Goal: Task Accomplishment & Management: Complete application form

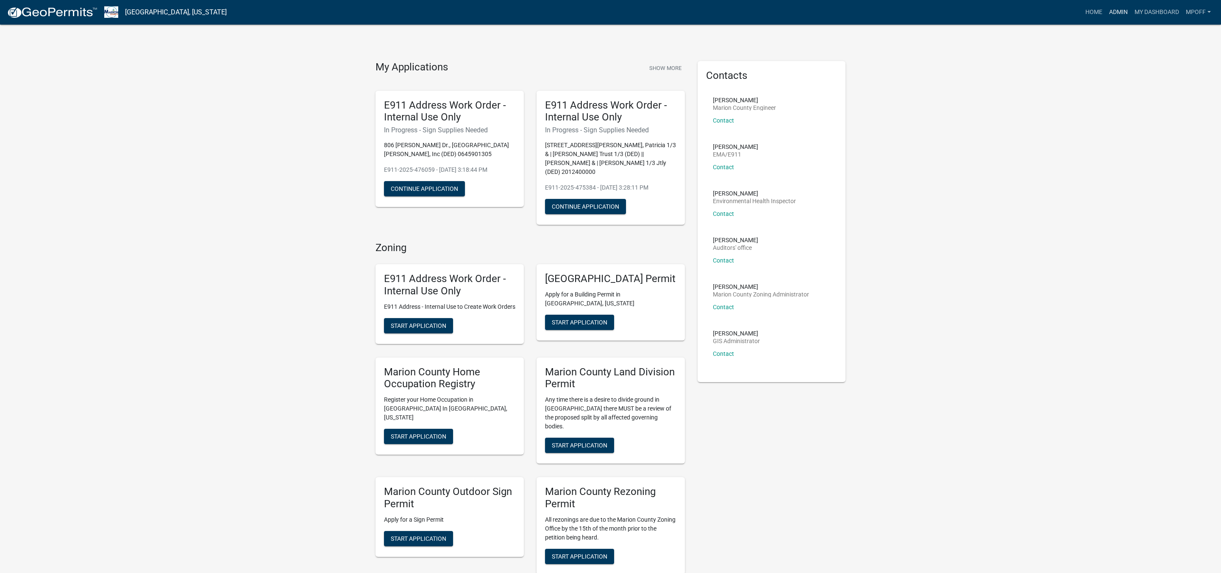
click at [1116, 9] on link "Admin" at bounding box center [1118, 12] width 25 height 16
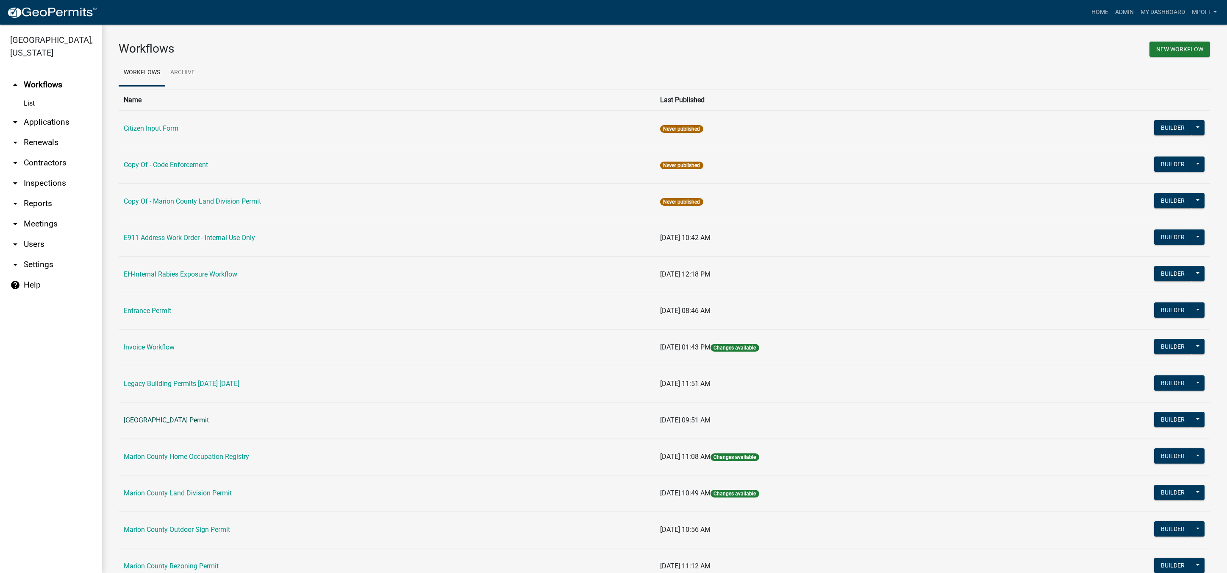
click at [162, 422] on link "[GEOGRAPHIC_DATA] Permit" at bounding box center [166, 420] width 85 height 8
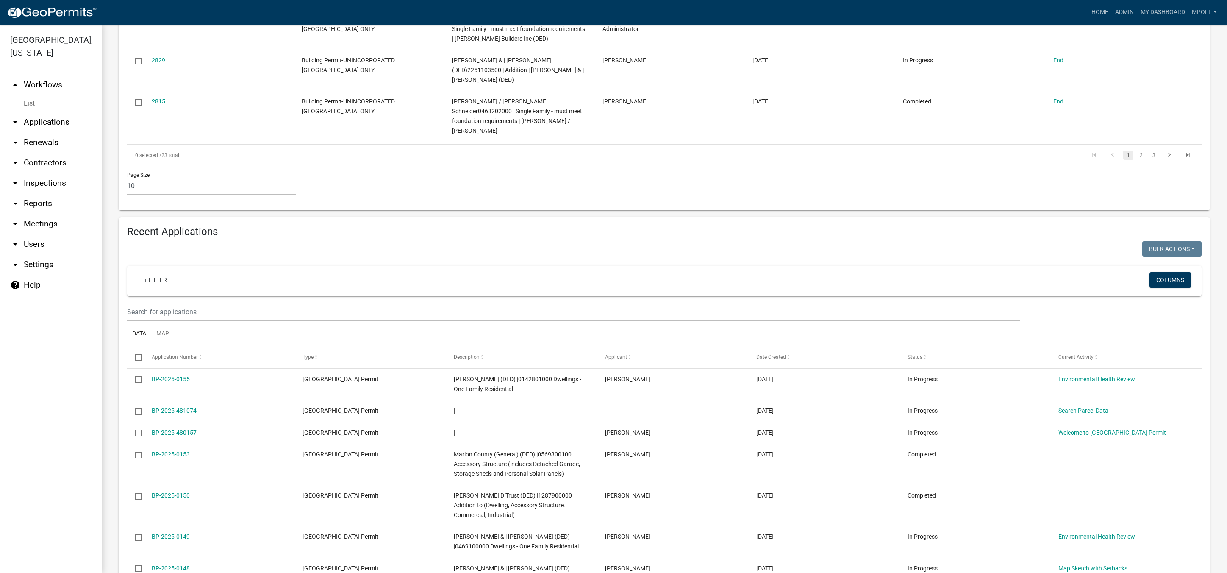
scroll to position [551, 0]
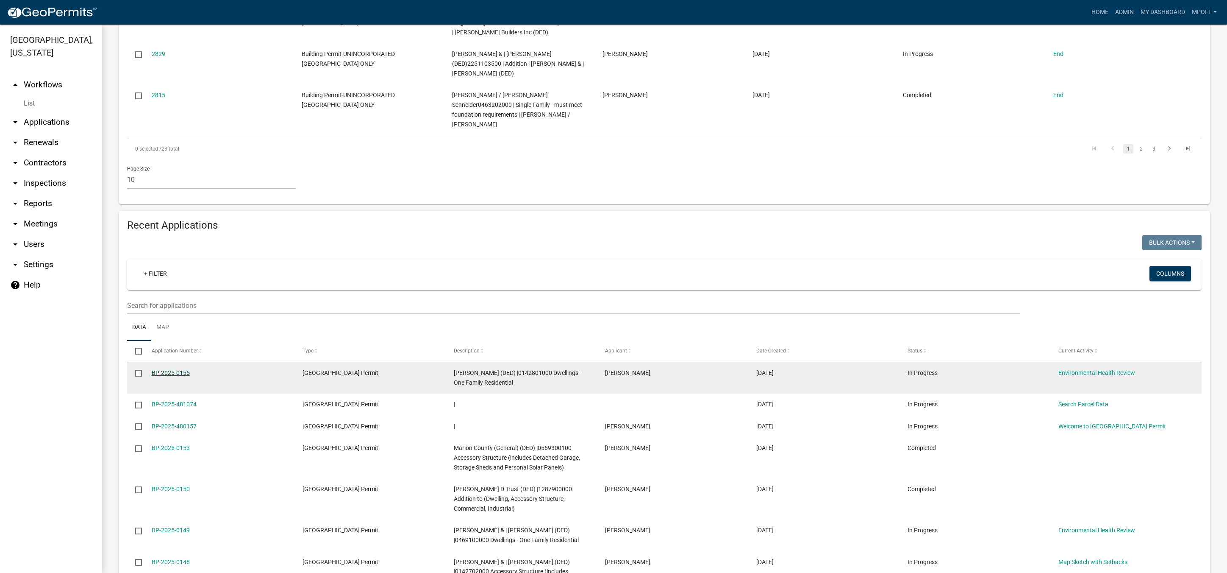
click at [176, 369] on link "BP-2025-0155" at bounding box center [171, 372] width 38 height 7
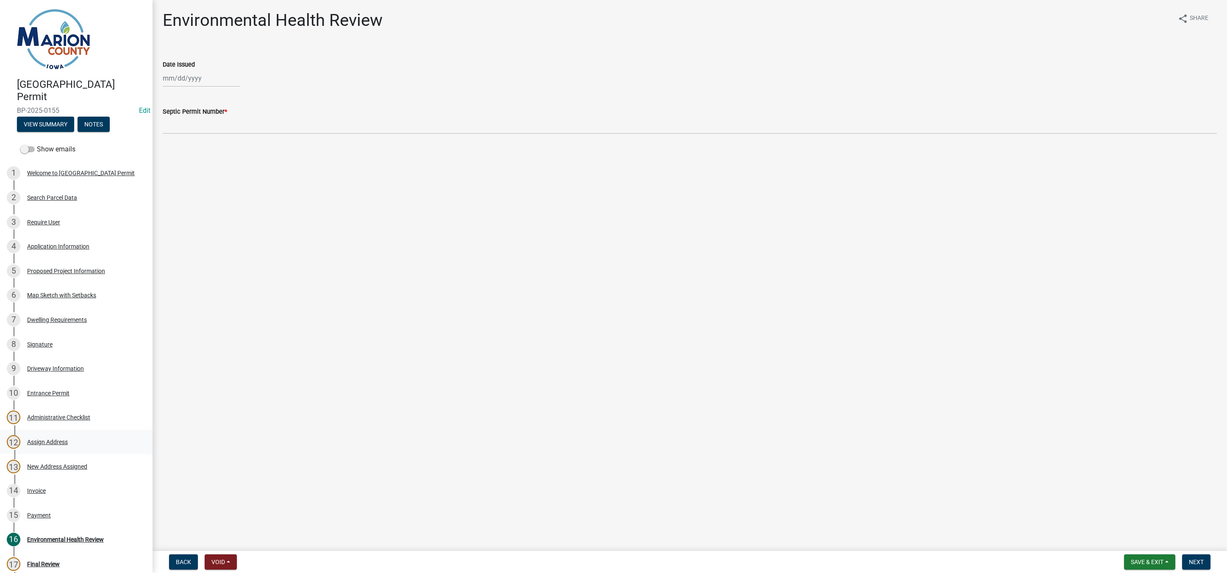
click at [49, 440] on div "Assign Address" at bounding box center [47, 442] width 41 height 6
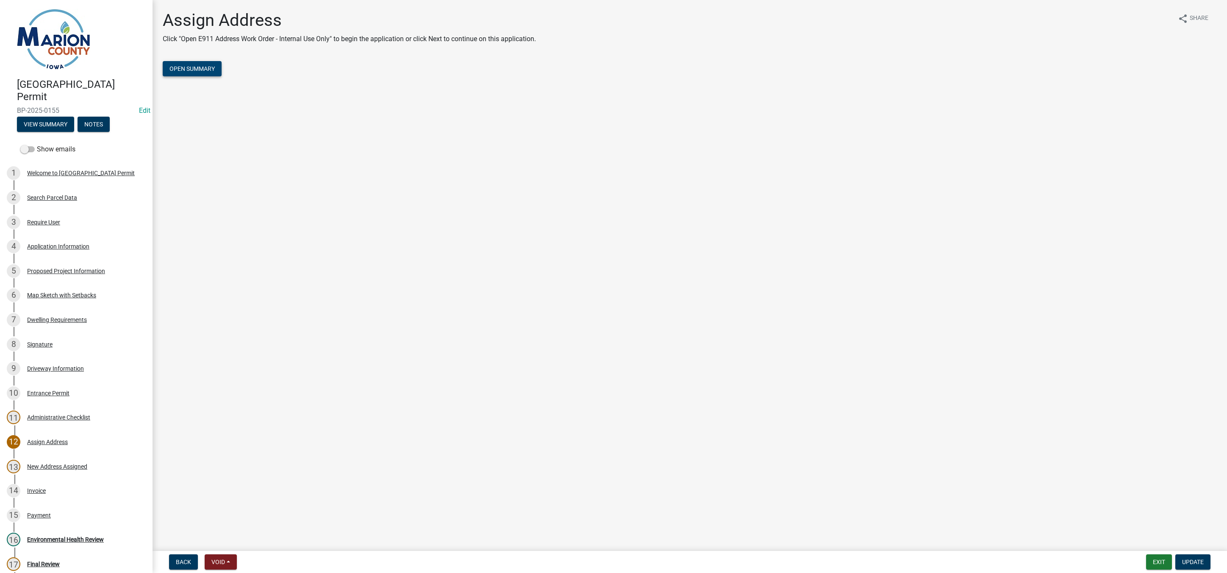
click at [216, 72] on button "Open Summary" at bounding box center [192, 68] width 59 height 15
click at [56, 241] on div "4 Application Information" at bounding box center [73, 246] width 132 height 14
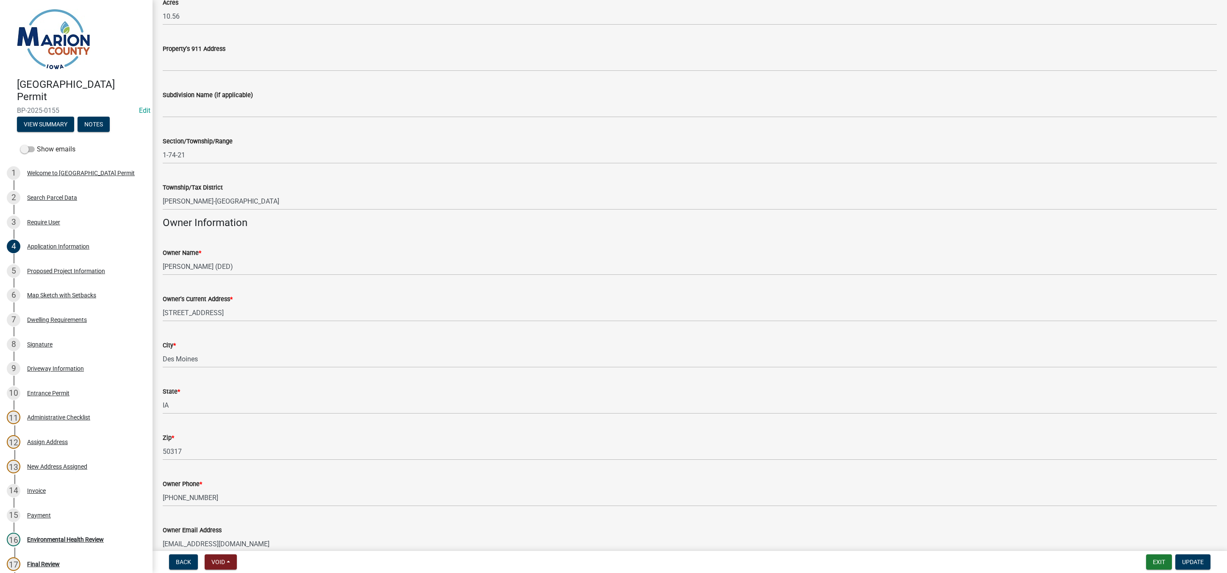
scroll to position [212, 0]
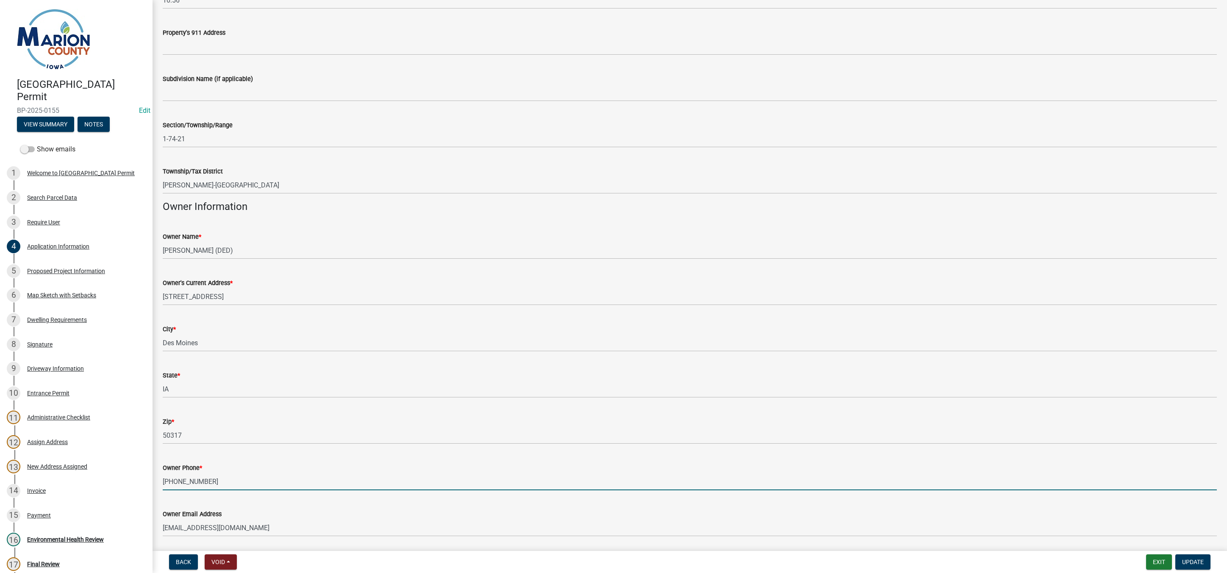
drag, startPoint x: 212, startPoint y: 483, endPoint x: 157, endPoint y: 482, distance: 55.1
click at [157, 482] on div "Owner Phone * [PHONE_NUMBER]" at bounding box center [689, 470] width 1067 height 39
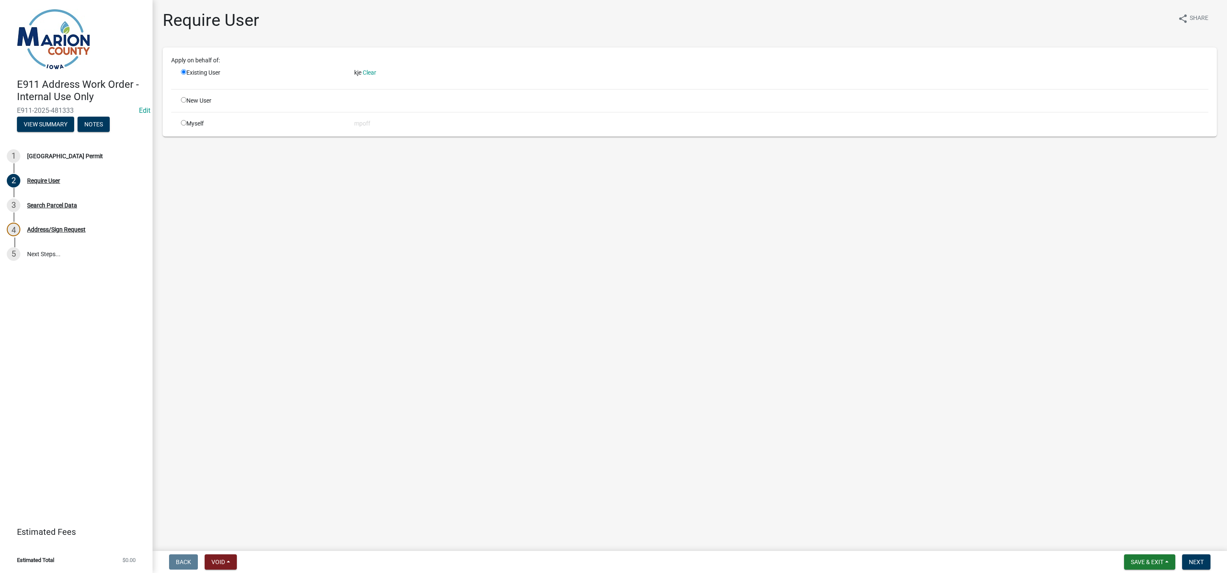
click at [182, 124] on input "radio" at bounding box center [184, 123] width 6 height 6
radio input "true"
radio input "false"
click at [1197, 562] on span "Next" at bounding box center [1196, 561] width 15 height 7
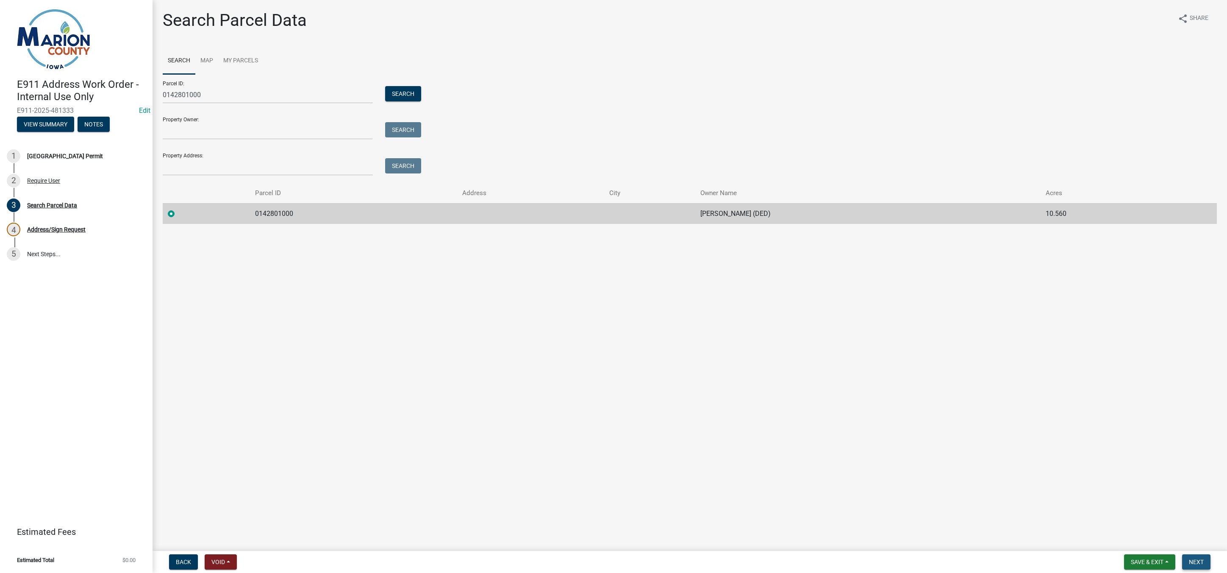
click at [1201, 561] on span "Next" at bounding box center [1196, 561] width 15 height 7
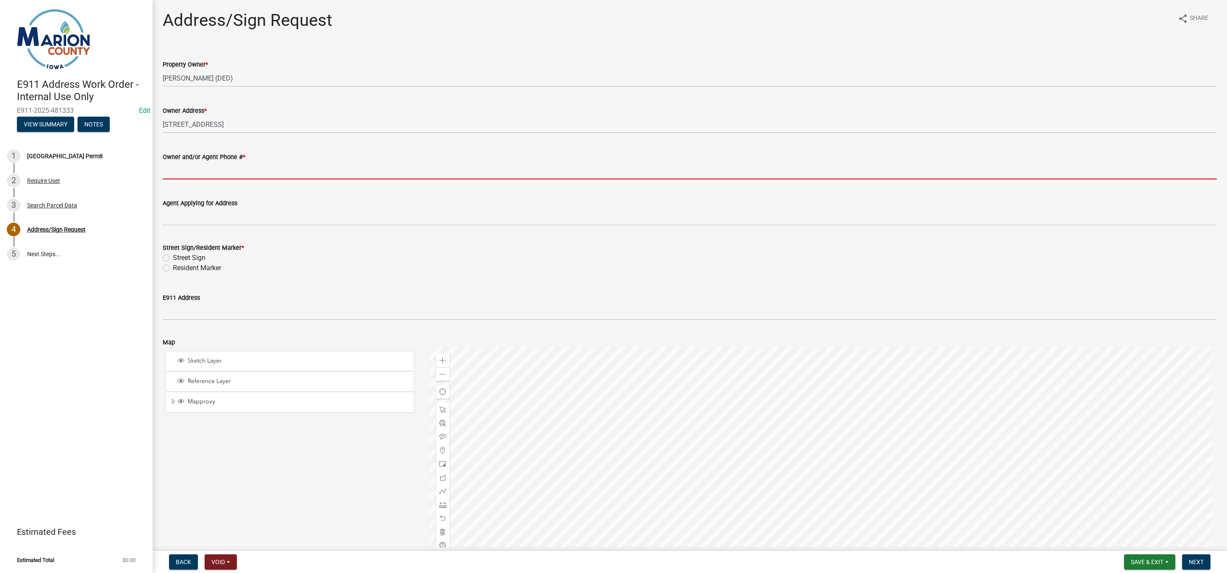
click at [184, 171] on input "Owner and/or Agent Phone # *" at bounding box center [690, 170] width 1055 height 17
paste input "[PHONE_NUMBER]"
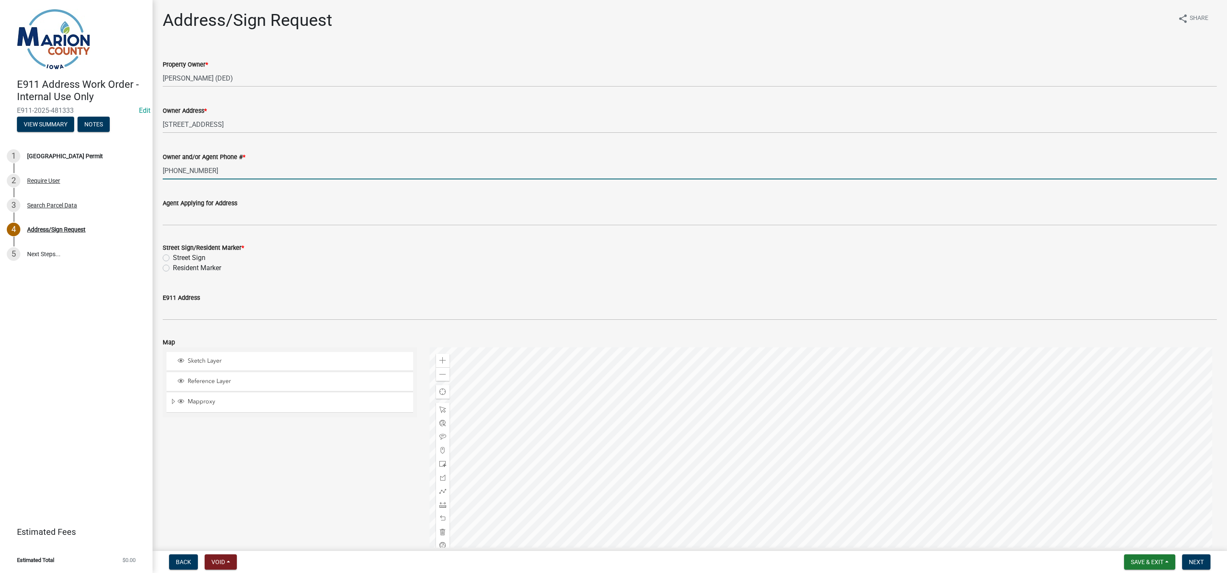
type input "[PHONE_NUMBER]"
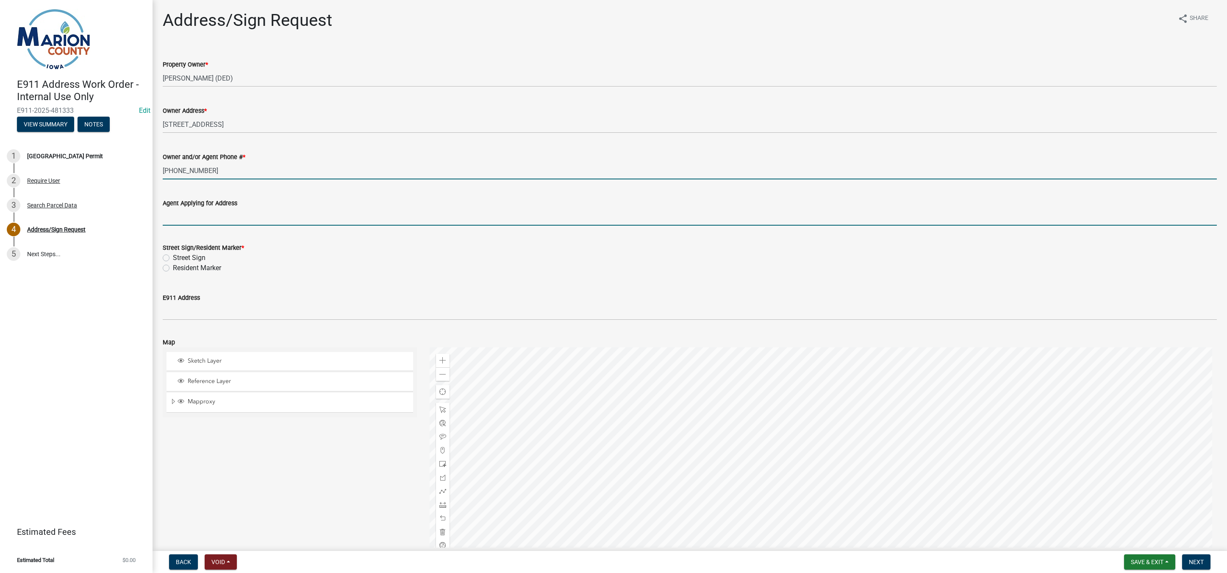
click at [181, 209] on input "Agent Applying for Address" at bounding box center [690, 216] width 1055 height 17
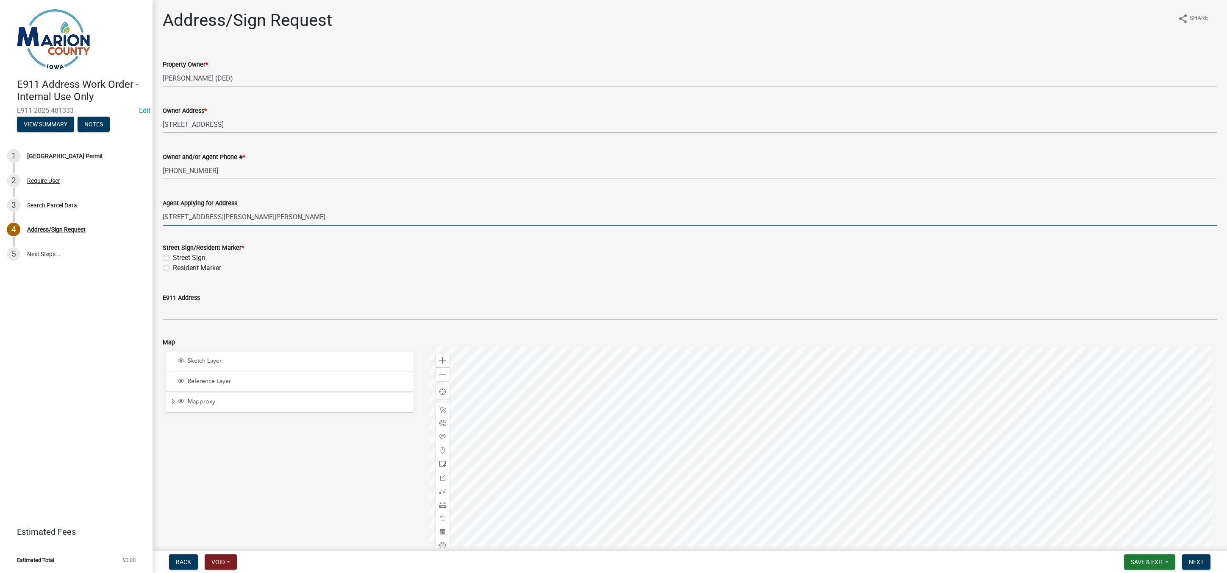
type input "641 Rutledge St., Melcher"
click at [173, 267] on label "Resident Marker" at bounding box center [197, 268] width 48 height 10
click at [173, 267] on input "Resident Marker" at bounding box center [176, 266] width 6 height 6
radio input "true"
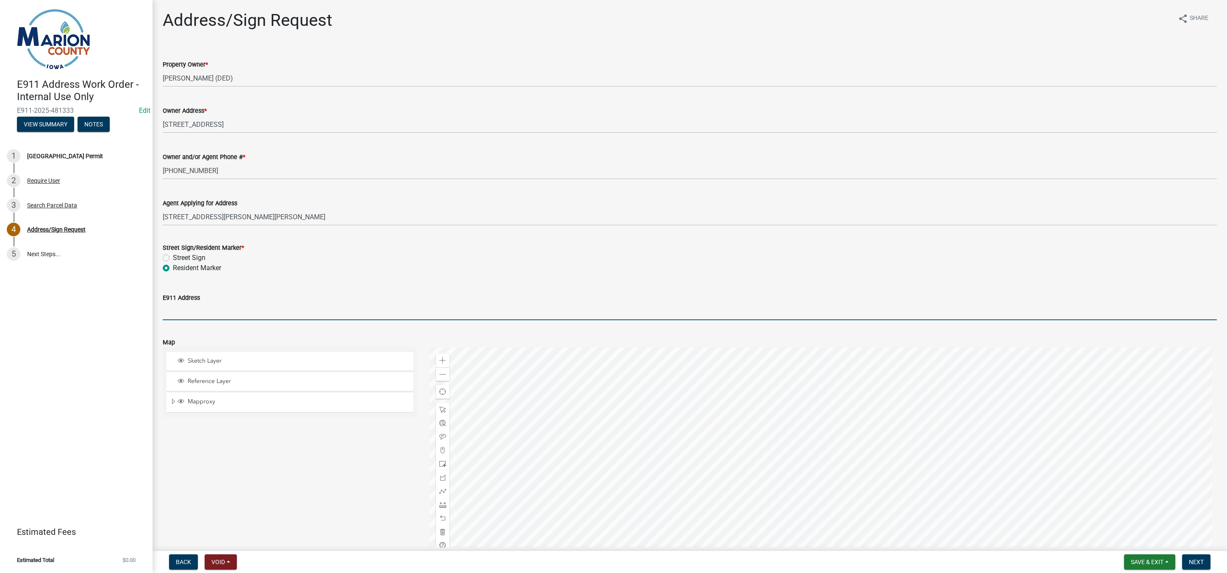
click at [172, 309] on input "E911 Address" at bounding box center [690, 311] width 1055 height 17
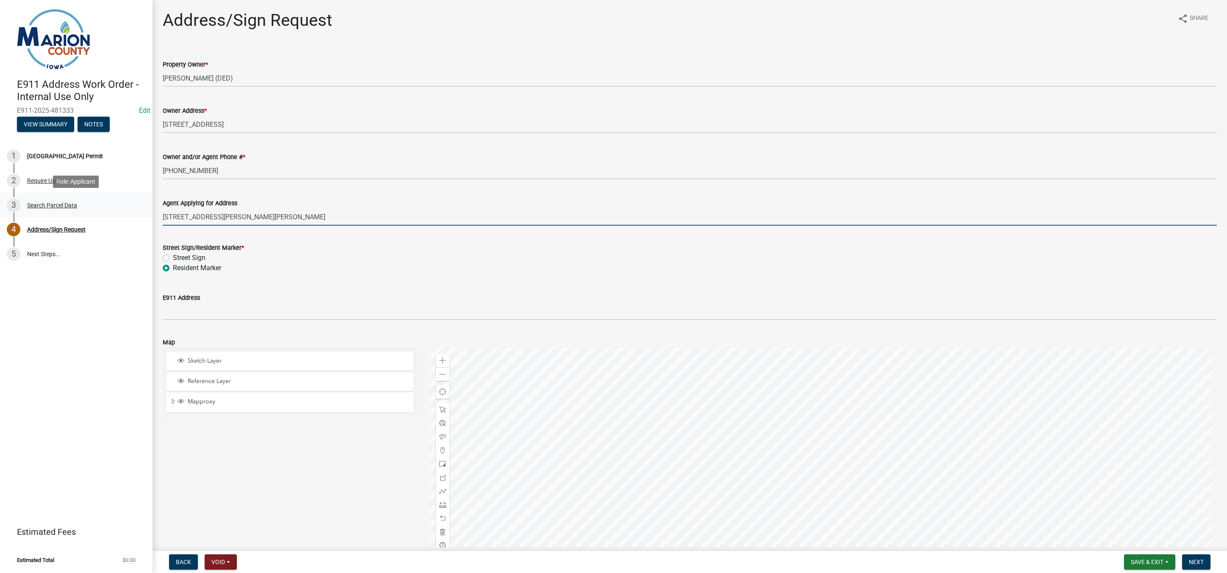
drag, startPoint x: 228, startPoint y: 216, endPoint x: 121, endPoint y: 212, distance: 107.7
click at [121, 212] on div "E911 Address Work Order - Internal Use Only E911-2025-481333 Edit View Summary …" at bounding box center [613, 286] width 1227 height 573
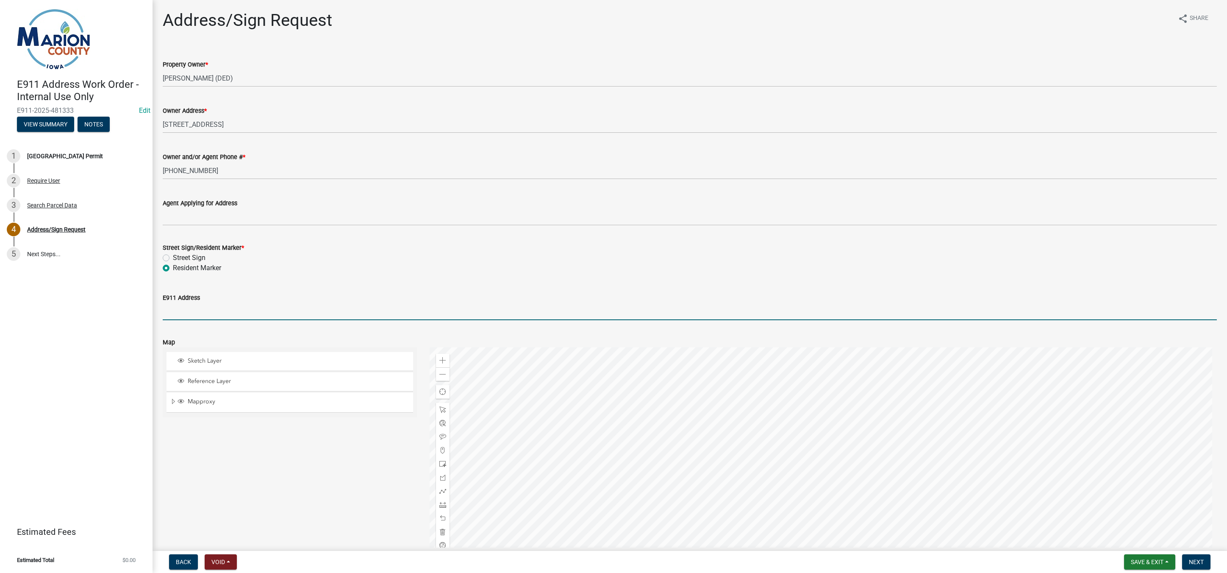
click at [192, 306] on input "E911 Address" at bounding box center [690, 311] width 1055 height 17
paste input "641 Rutledge St., Melcher"
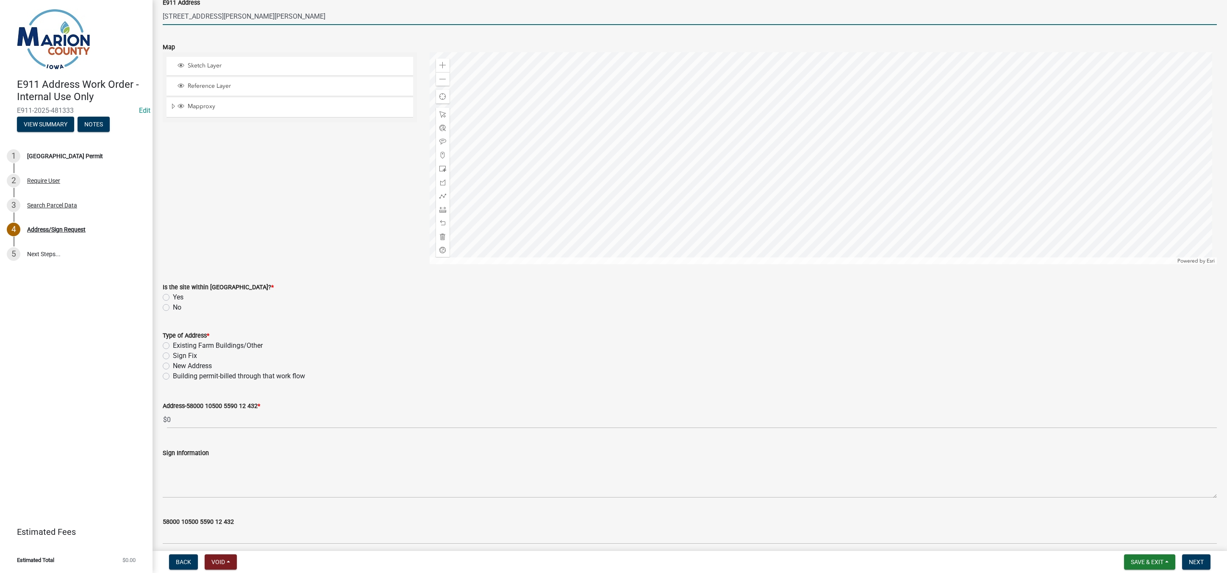
scroll to position [331, 0]
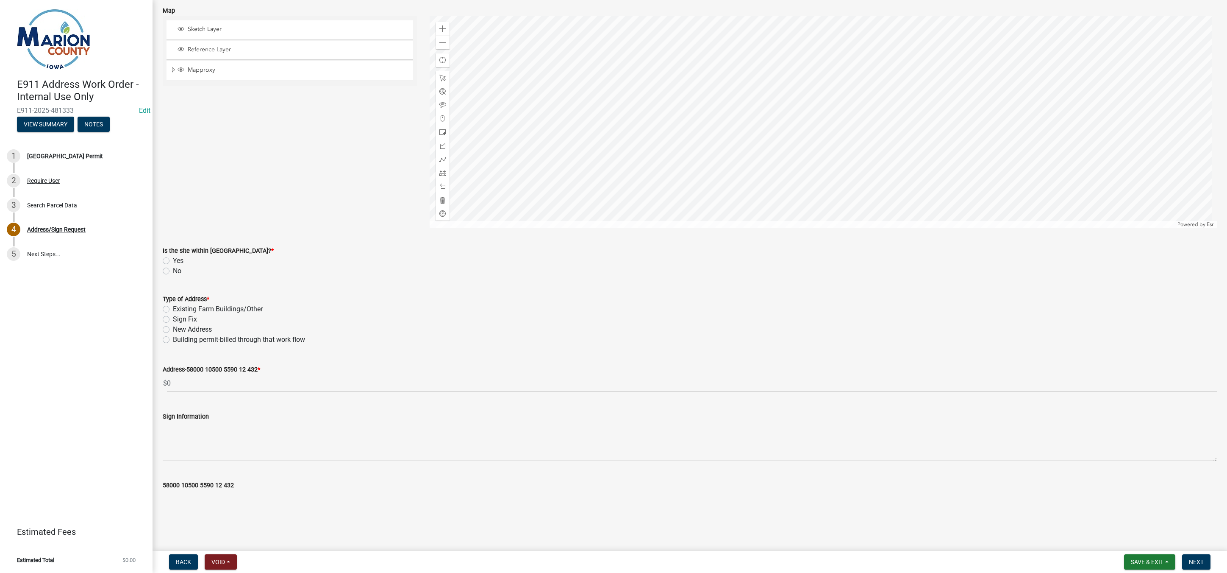
type input "641 Rutledge St., Melcher"
click at [173, 270] on label "No" at bounding box center [177, 271] width 8 height 10
click at [173, 270] on input "No" at bounding box center [176, 269] width 6 height 6
radio input "true"
click at [173, 339] on label "Building permit-billed through that work flow" at bounding box center [239, 339] width 132 height 10
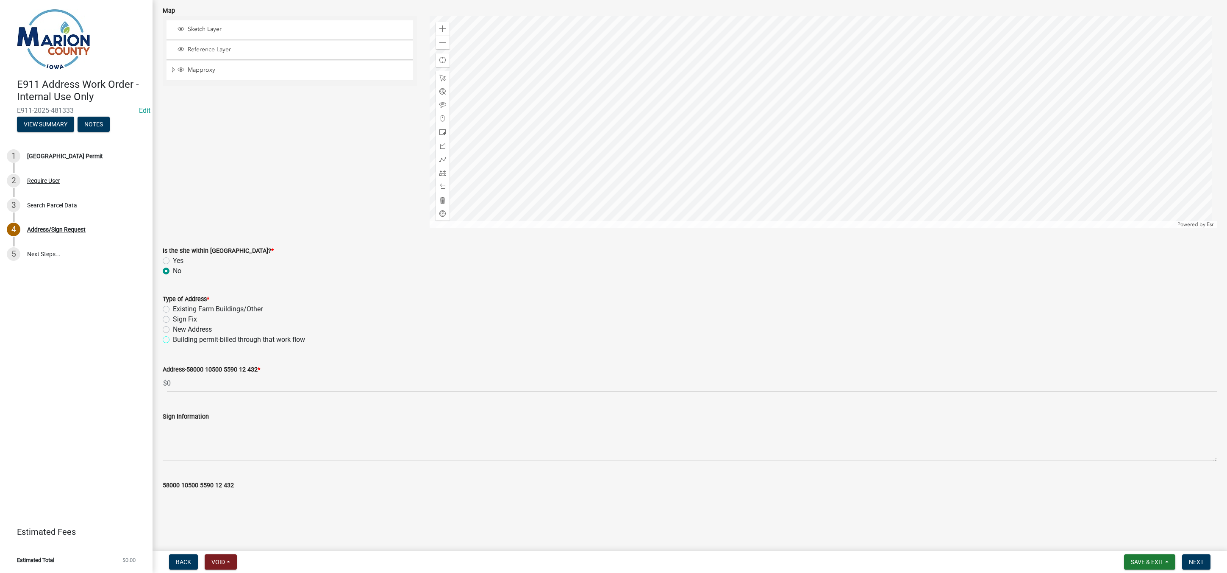
click at [173, 339] on input "Building permit-billed through that work flow" at bounding box center [176, 337] width 6 height 6
radio input "true"
click at [1194, 559] on span "Next" at bounding box center [1196, 561] width 15 height 7
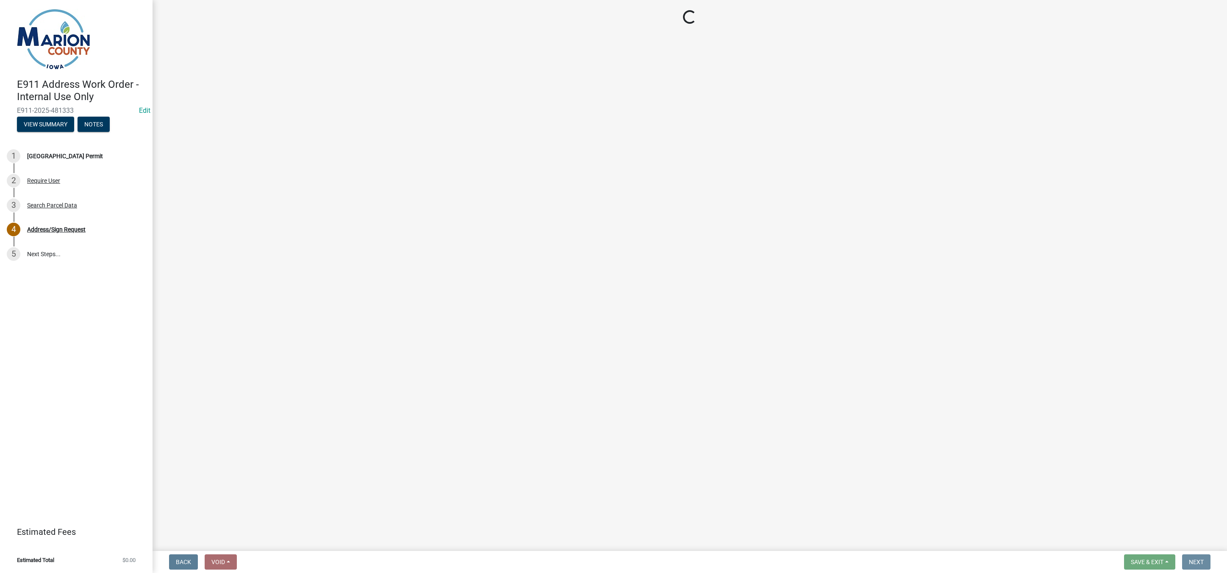
scroll to position [0, 0]
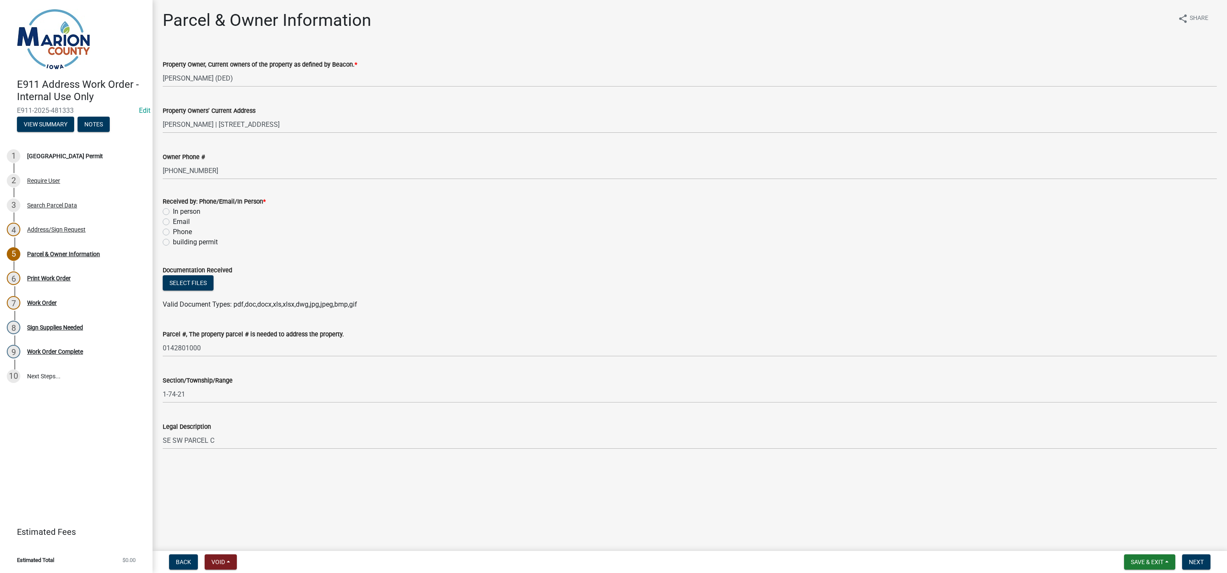
click at [173, 241] on label "building permit" at bounding box center [195, 242] width 45 height 10
click at [173, 241] on input "building permit" at bounding box center [176, 240] width 6 height 6
radio input "true"
click at [1197, 565] on button "Next" at bounding box center [1197, 561] width 28 height 15
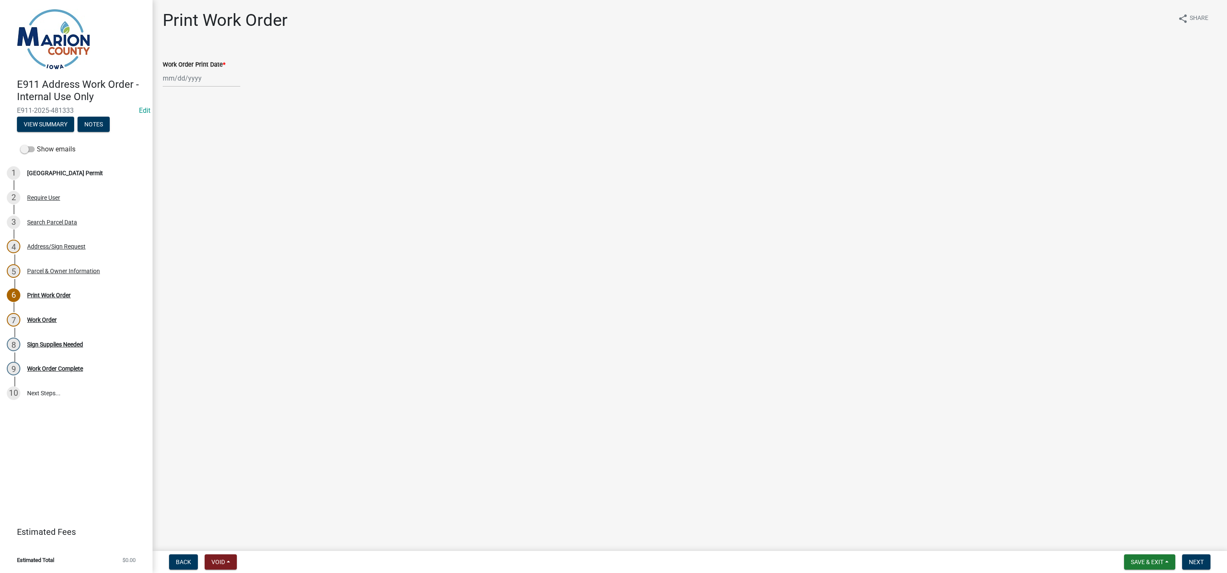
click at [178, 80] on div at bounding box center [202, 78] width 78 height 17
select select "9"
select select "2025"
click at [228, 150] on div "19" at bounding box center [226, 151] width 14 height 14
type input "[DATE]"
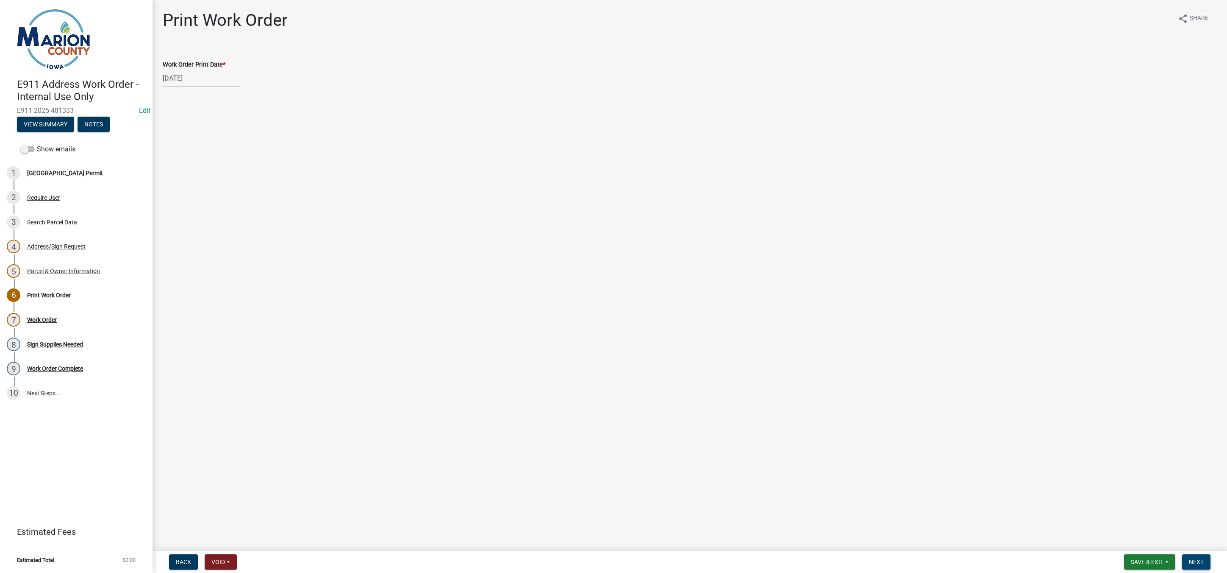
click at [1200, 565] on button "Next" at bounding box center [1197, 561] width 28 height 15
click at [176, 55] on link "Work Order" at bounding box center [179, 52] width 33 height 8
click at [1161, 565] on span "Save & Exit" at bounding box center [1147, 561] width 33 height 7
click at [1138, 537] on button "Save & Exit" at bounding box center [1142, 539] width 68 height 20
